Goal: Information Seeking & Learning: Check status

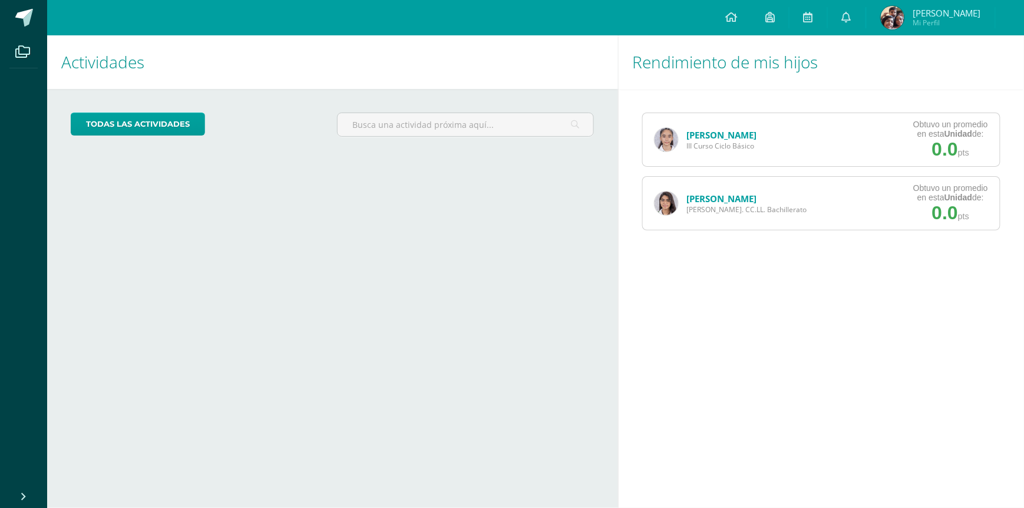
click at [701, 138] on link "[PERSON_NAME]" at bounding box center [722, 135] width 70 height 12
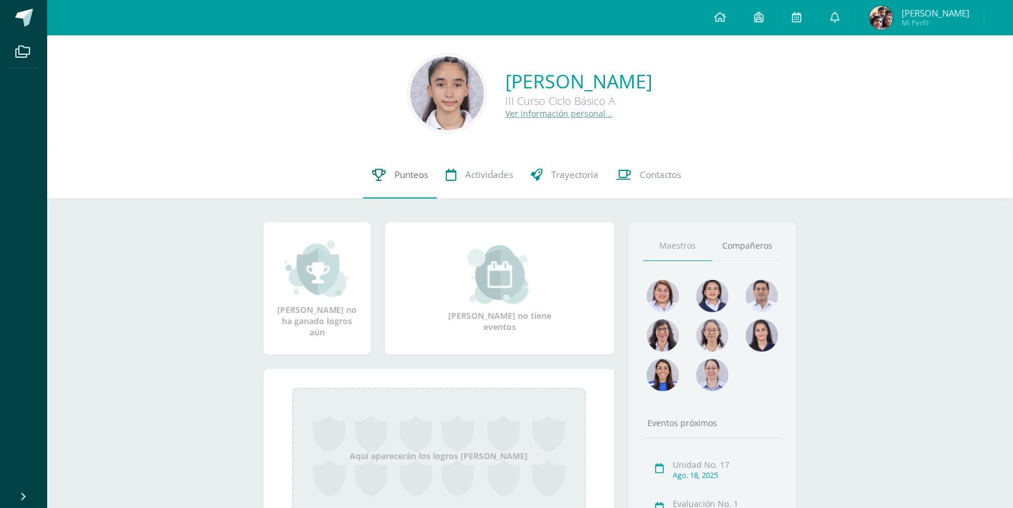
click at [417, 177] on span "Punteos" at bounding box center [411, 175] width 34 height 12
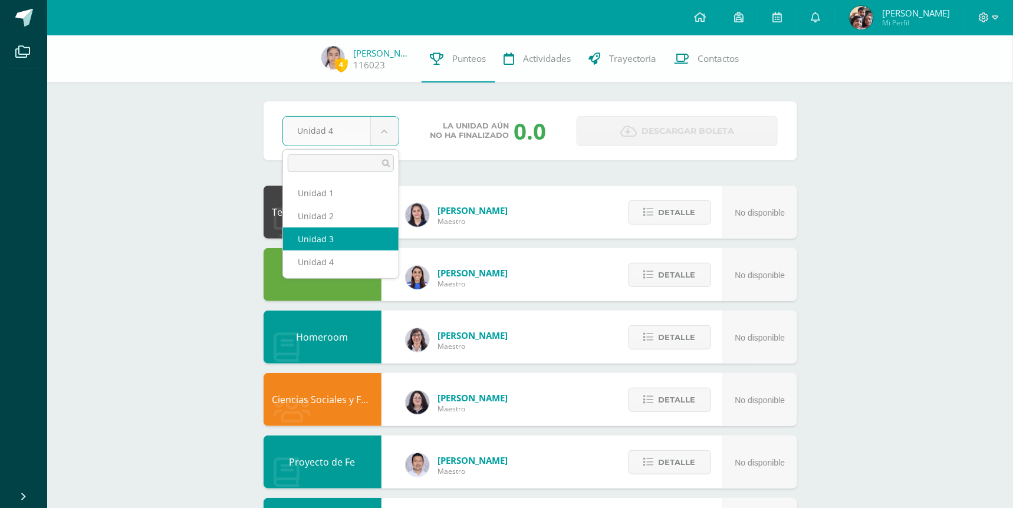
select select "Unidad 3"
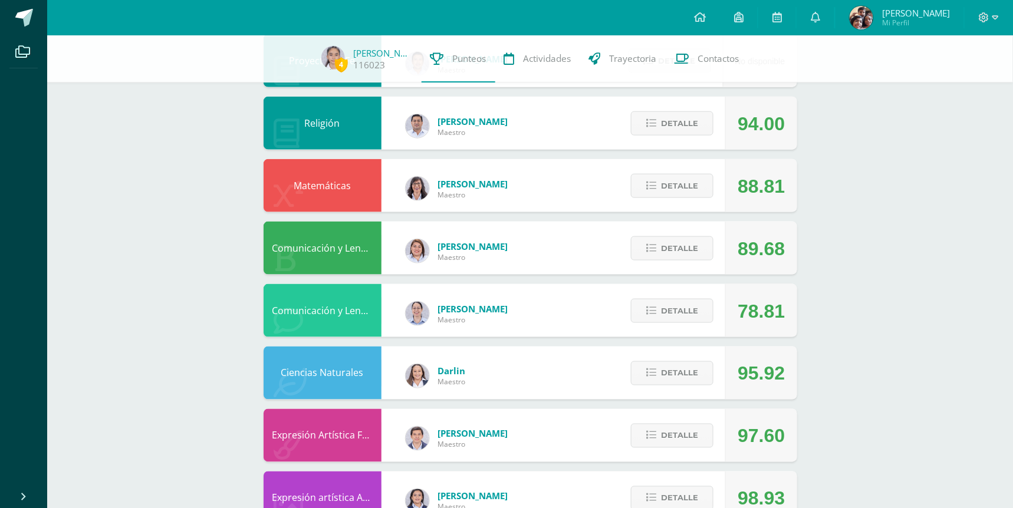
scroll to position [413, 0]
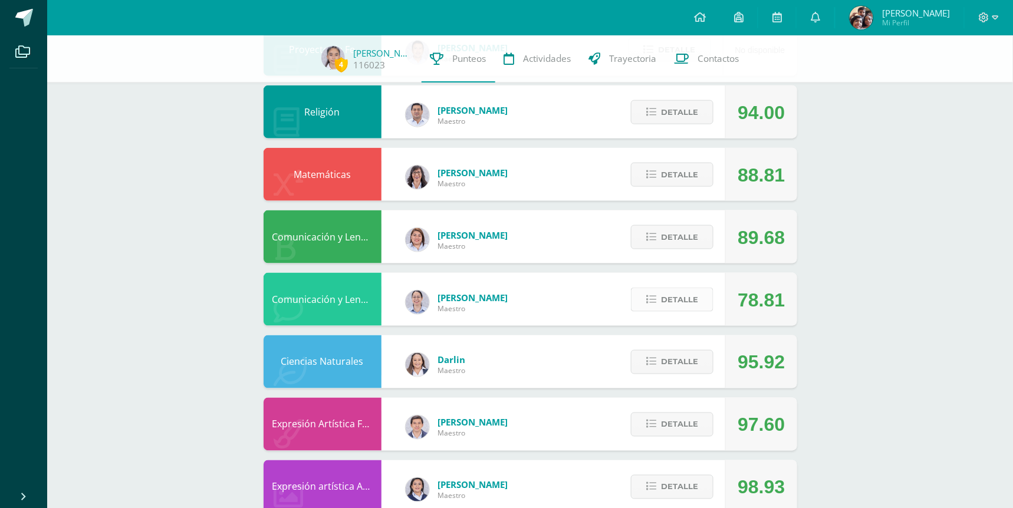
click at [693, 297] on span "Detalle" at bounding box center [679, 300] width 37 height 22
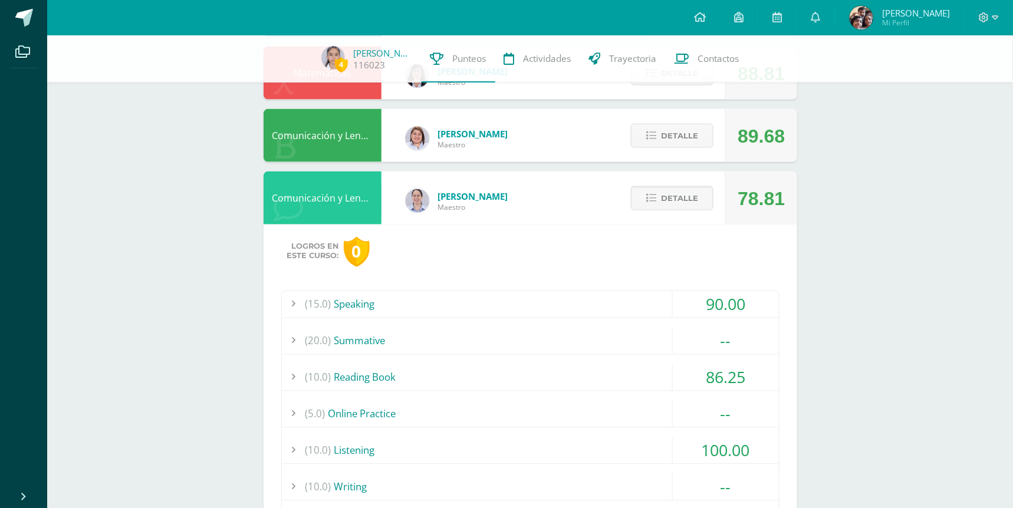
scroll to position [512, 0]
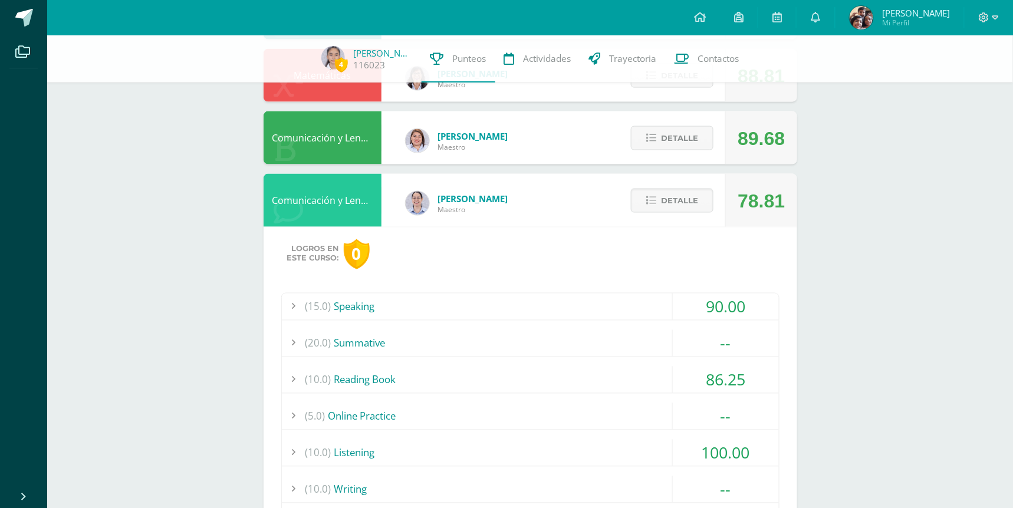
click at [538, 351] on div "(20.0) Summative" at bounding box center [530, 343] width 497 height 27
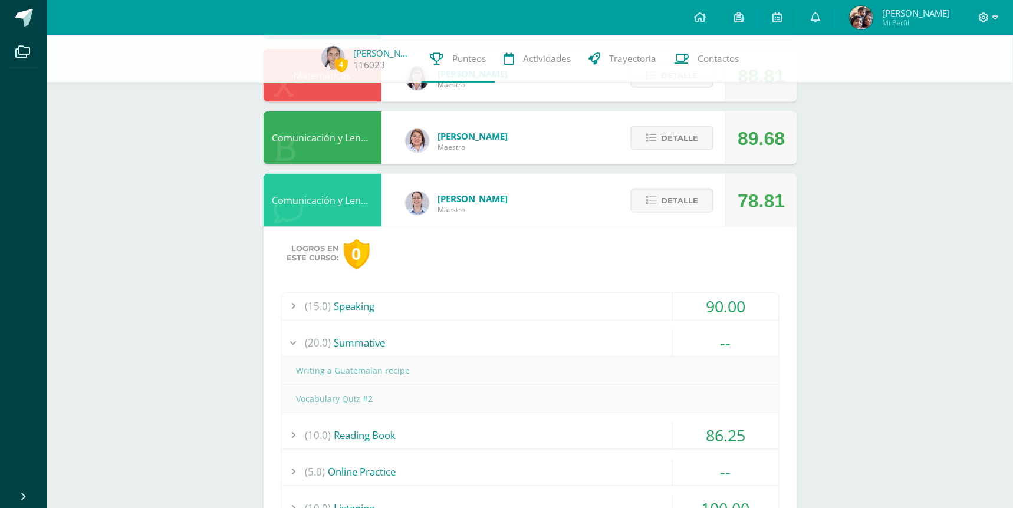
click at [538, 351] on div "(20.0) Summative" at bounding box center [530, 343] width 497 height 27
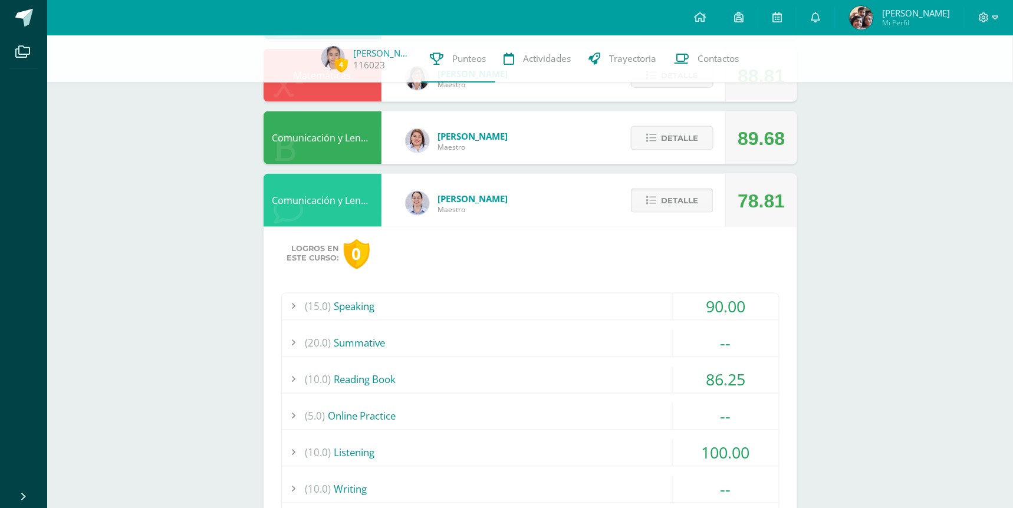
click at [701, 204] on button "Detalle" at bounding box center [672, 201] width 83 height 24
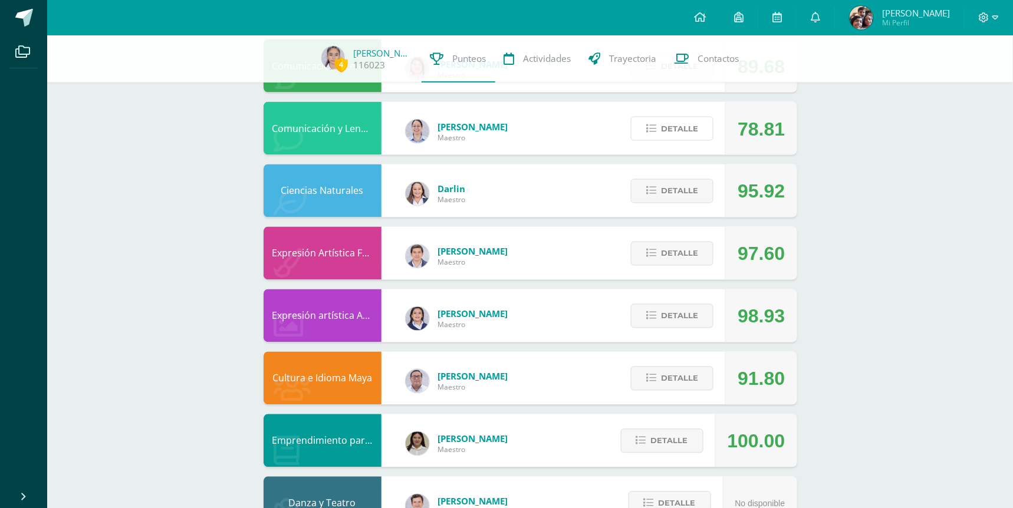
scroll to position [628, 0]
